Goal: Check status: Check status

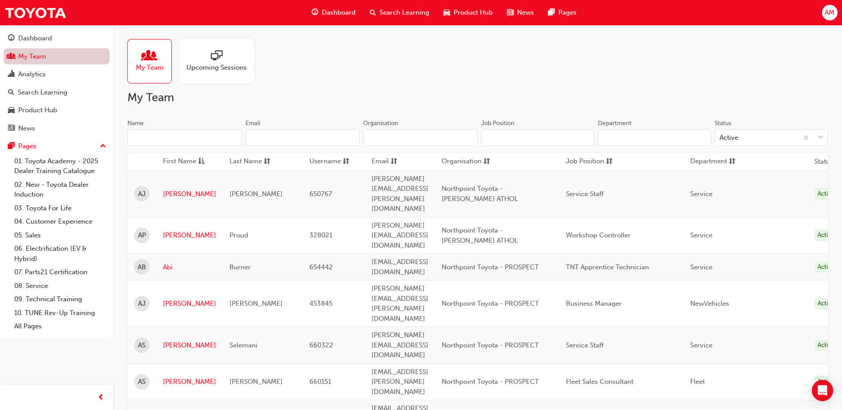
click at [52, 55] on link "My Team" at bounding box center [57, 56] width 106 height 16
click at [172, 138] on input "Name" at bounding box center [184, 137] width 115 height 17
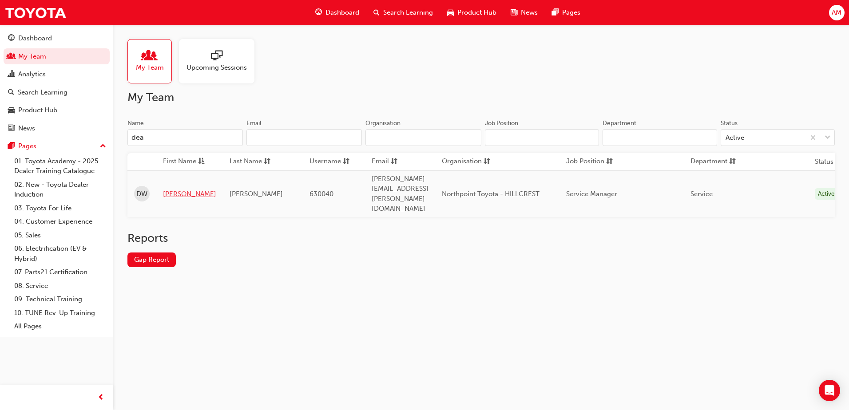
type input "dea"
click at [175, 189] on link "[PERSON_NAME]" at bounding box center [189, 194] width 53 height 10
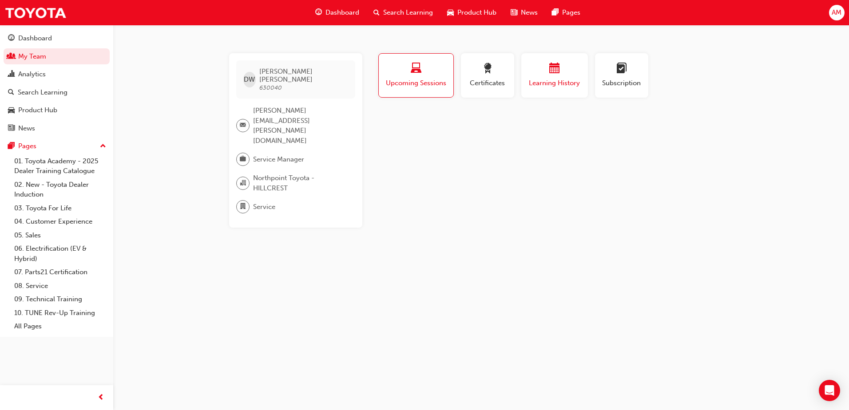
click at [572, 79] on span "Learning History" at bounding box center [554, 83] width 53 height 10
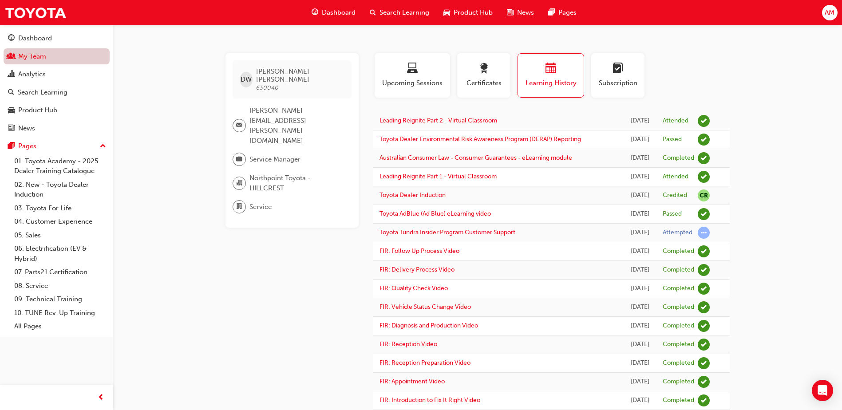
click at [43, 64] on link "My Team" at bounding box center [57, 56] width 106 height 16
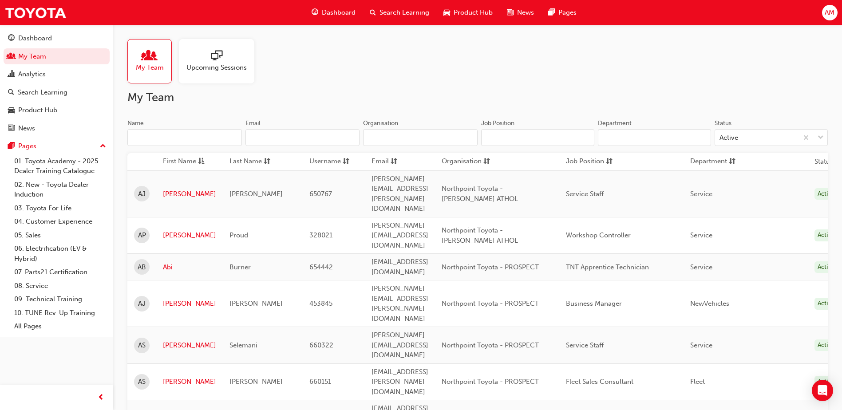
click at [146, 139] on input "Name" at bounding box center [184, 137] width 115 height 17
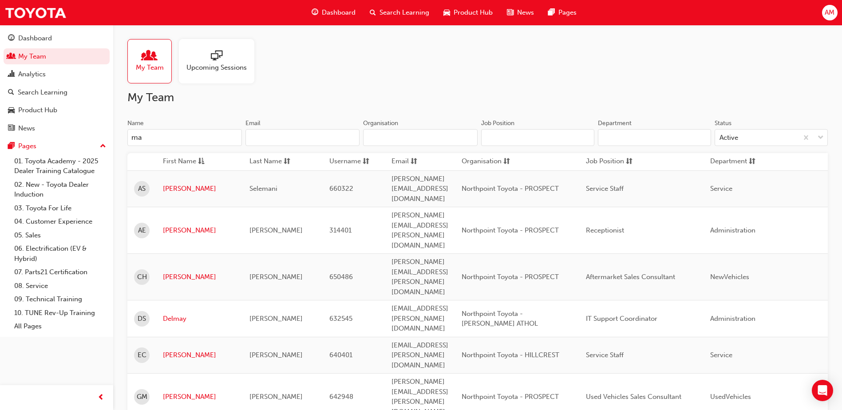
type input "mar"
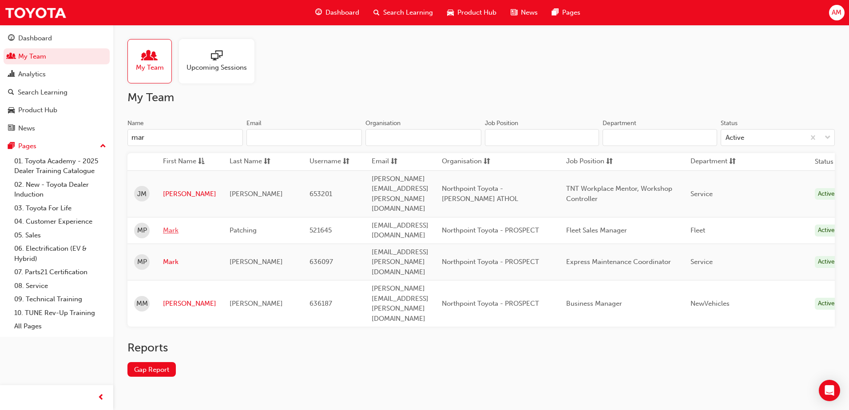
click at [173, 226] on link "Mark" at bounding box center [189, 231] width 53 height 10
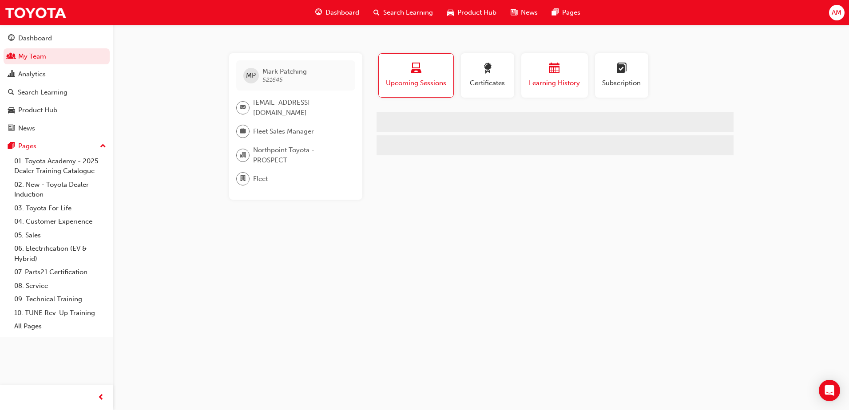
click at [544, 69] on div "button" at bounding box center [554, 70] width 53 height 14
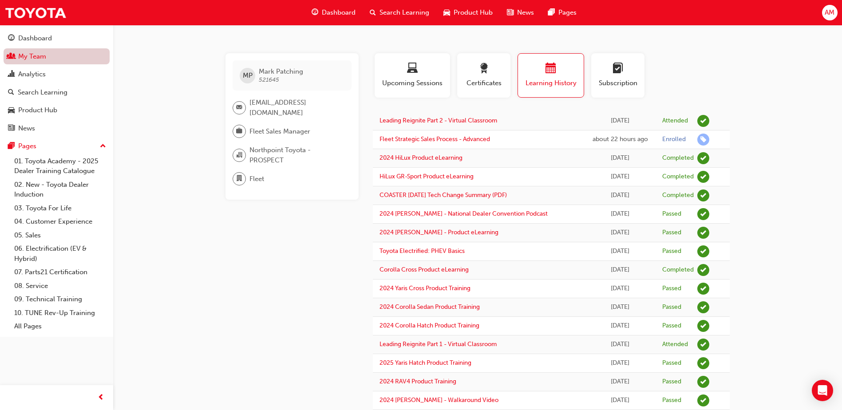
click at [55, 56] on link "My Team" at bounding box center [57, 56] width 106 height 16
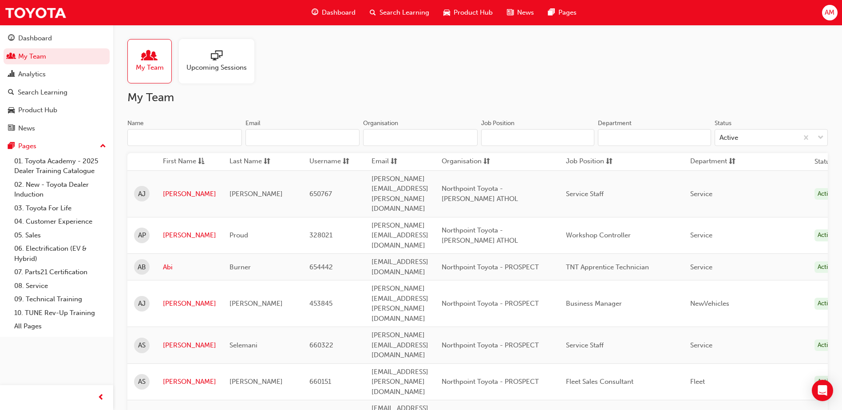
click at [185, 132] on input "Name" at bounding box center [184, 137] width 115 height 17
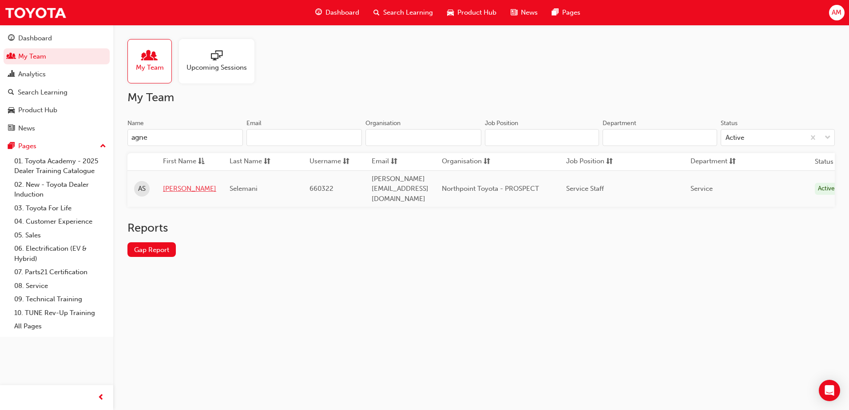
type input "agne"
click at [179, 186] on link "[PERSON_NAME]" at bounding box center [189, 189] width 53 height 10
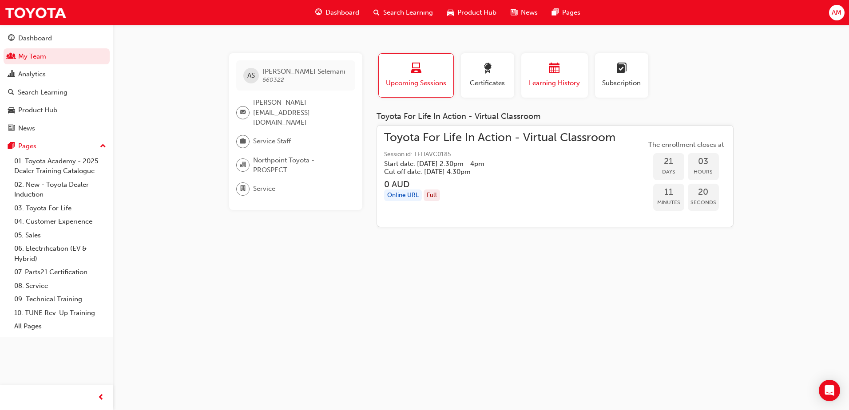
click at [558, 85] on span "Learning History" at bounding box center [554, 83] width 53 height 10
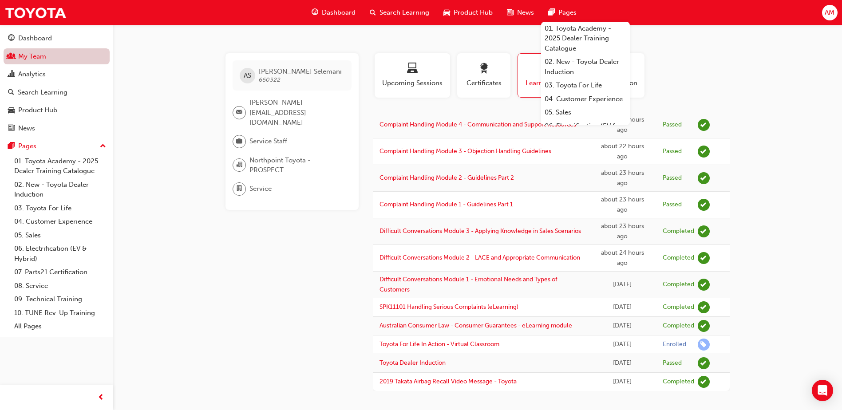
click at [32, 59] on link "My Team" at bounding box center [57, 56] width 106 height 16
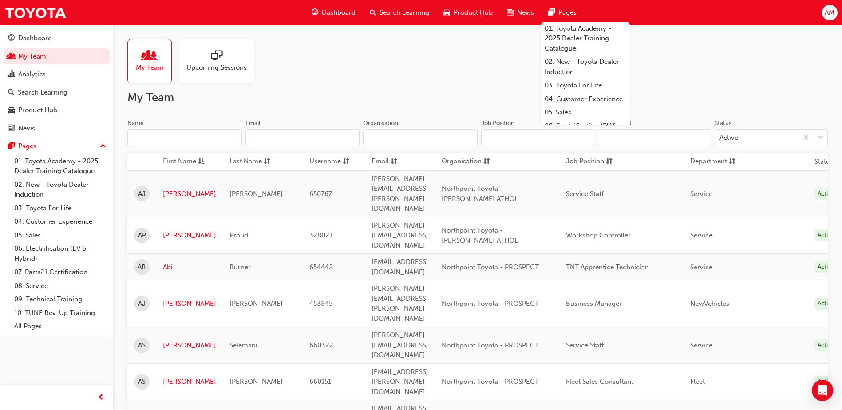
click at [164, 134] on input "Name" at bounding box center [184, 137] width 115 height 17
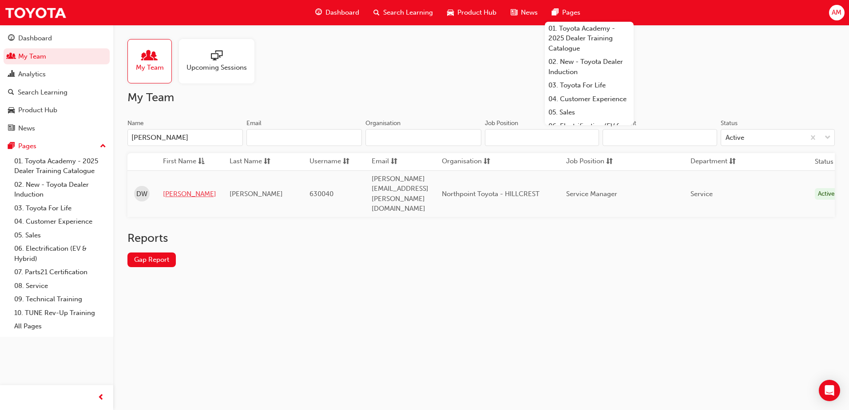
type input "[PERSON_NAME]"
click at [170, 189] on link "[PERSON_NAME]" at bounding box center [189, 194] width 53 height 10
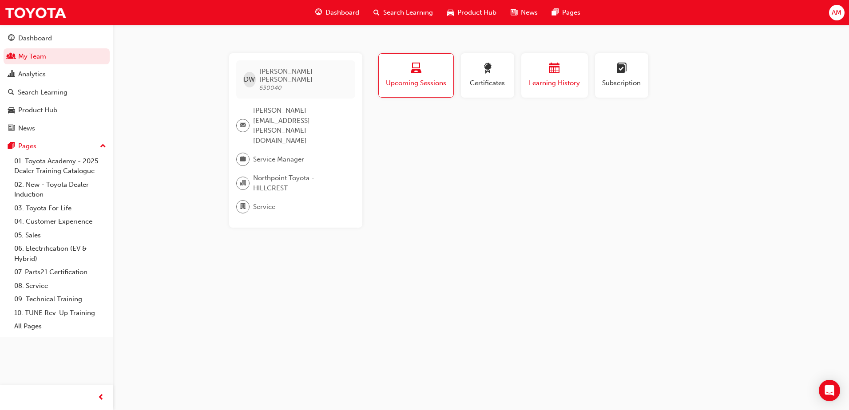
click at [564, 82] on span "Learning History" at bounding box center [554, 83] width 53 height 10
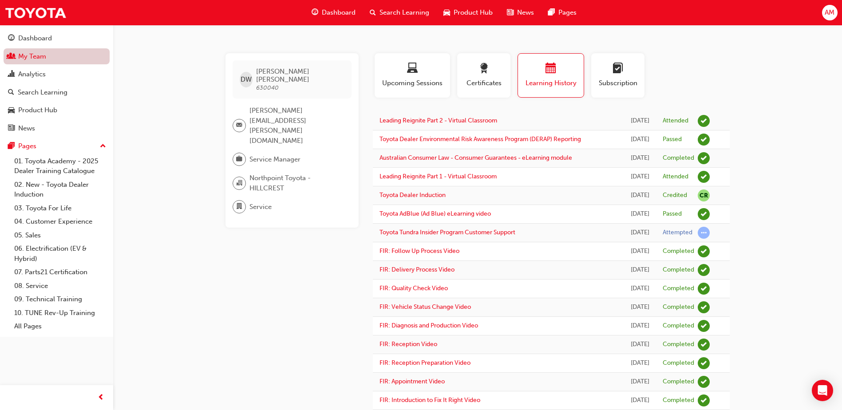
click at [19, 57] on link "My Team" at bounding box center [57, 56] width 106 height 16
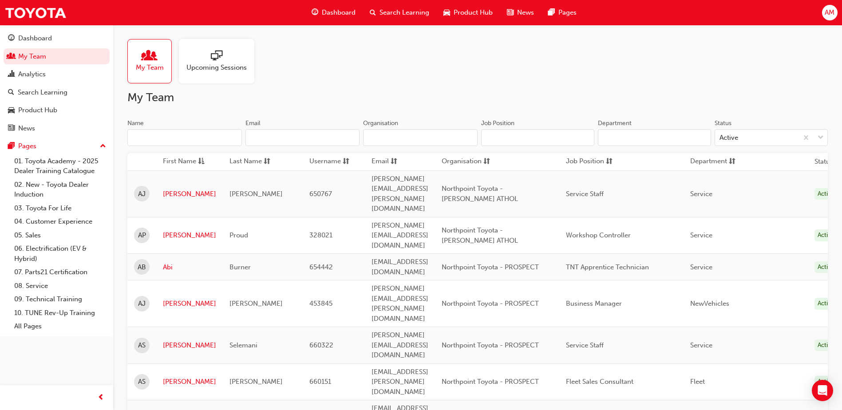
click at [208, 142] on input "Name" at bounding box center [184, 137] width 115 height 17
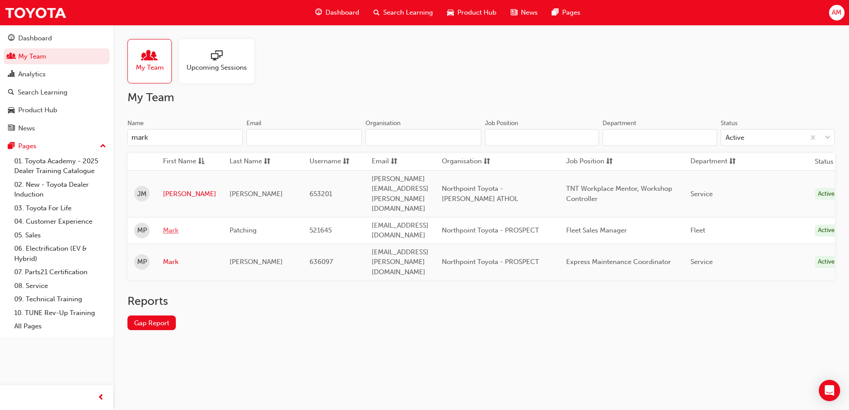
type input "mark"
click at [174, 226] on link "Mark" at bounding box center [189, 231] width 53 height 10
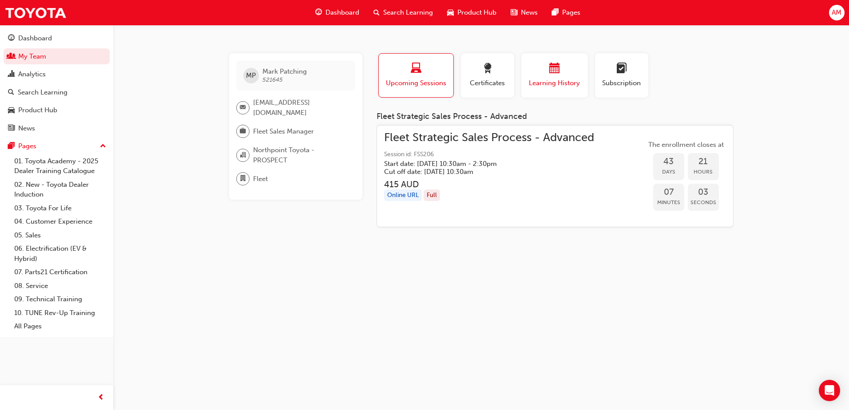
click at [534, 84] on span "Learning History" at bounding box center [554, 83] width 53 height 10
